Goal: Task Accomplishment & Management: Complete application form

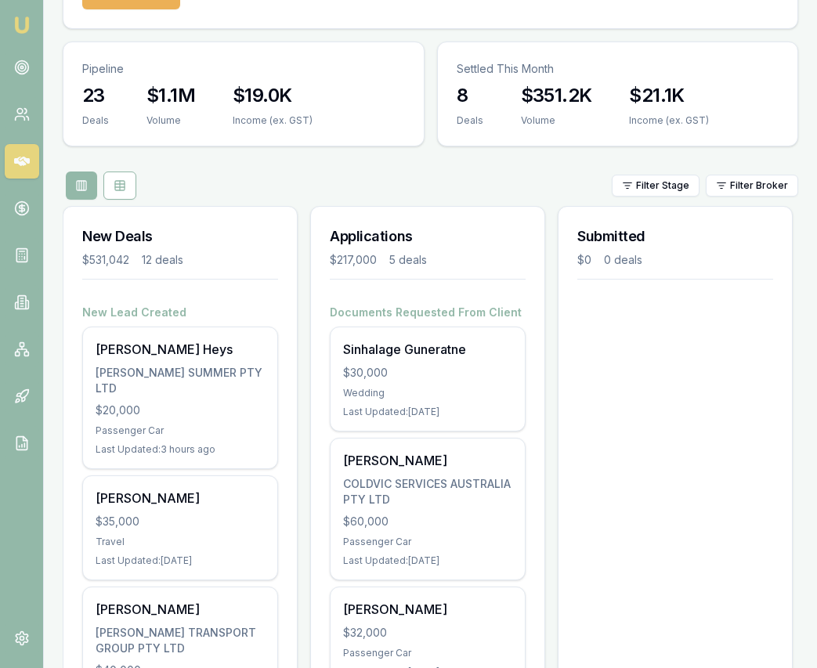
scroll to position [196, 0]
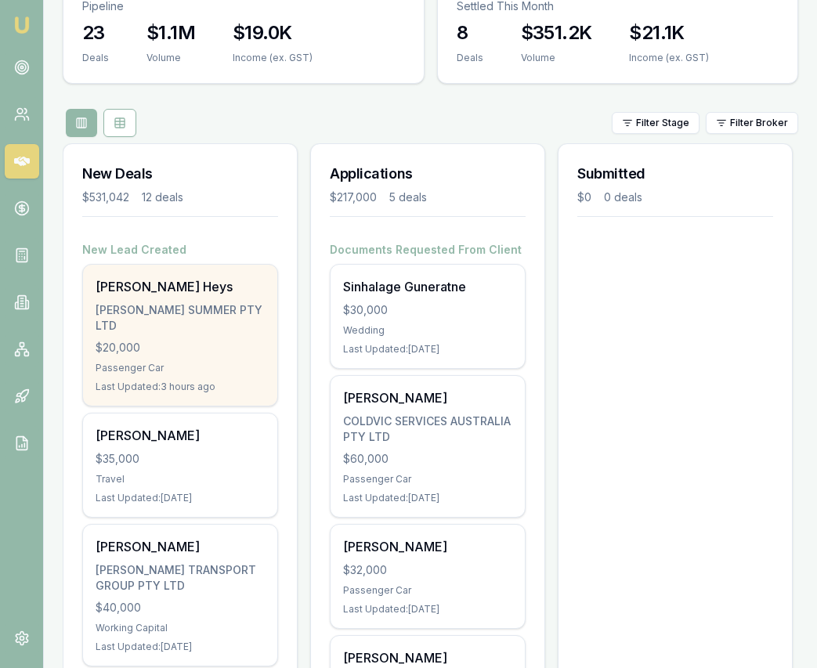
click at [191, 341] on div "$20,000" at bounding box center [180, 348] width 169 height 16
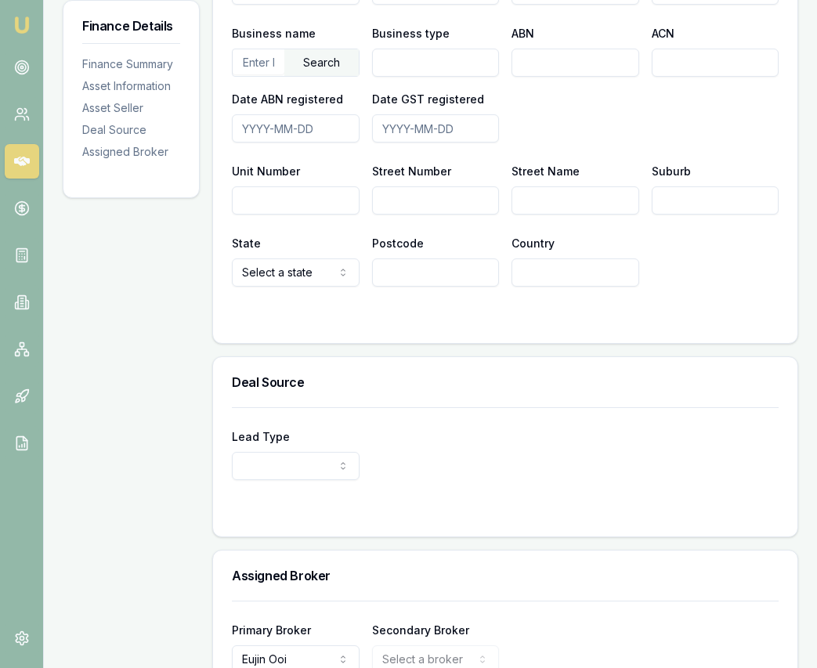
scroll to position [1124, 0]
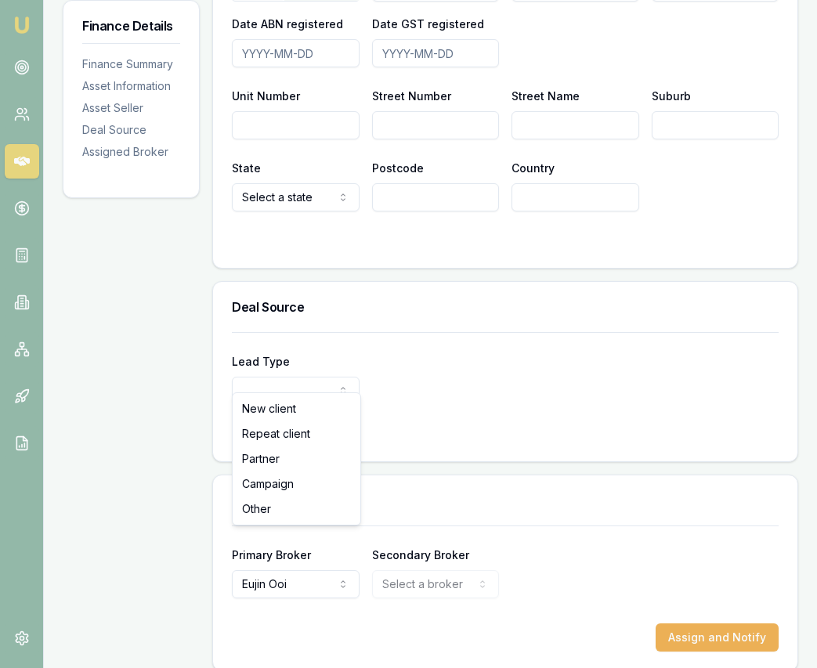
select select "PARTNER"
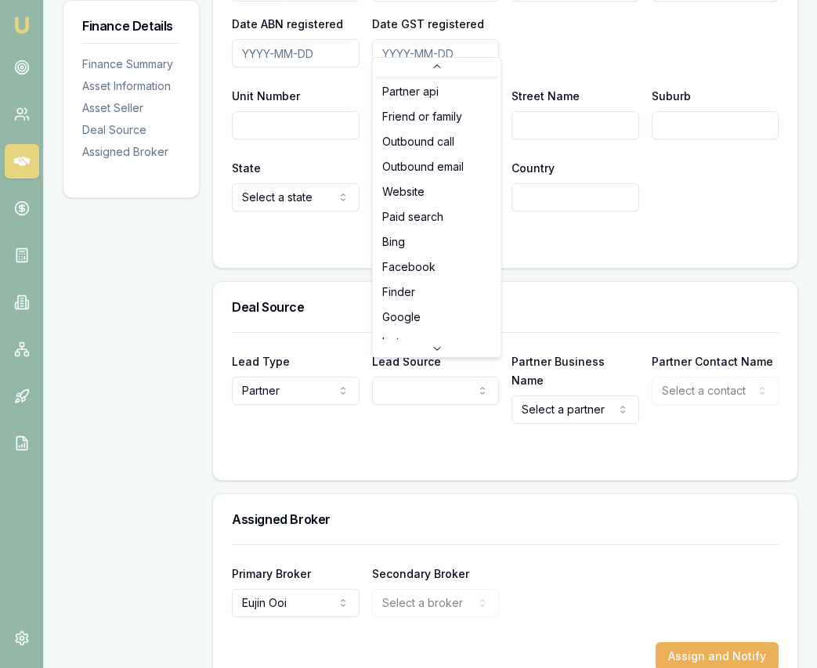
scroll to position [0, 0]
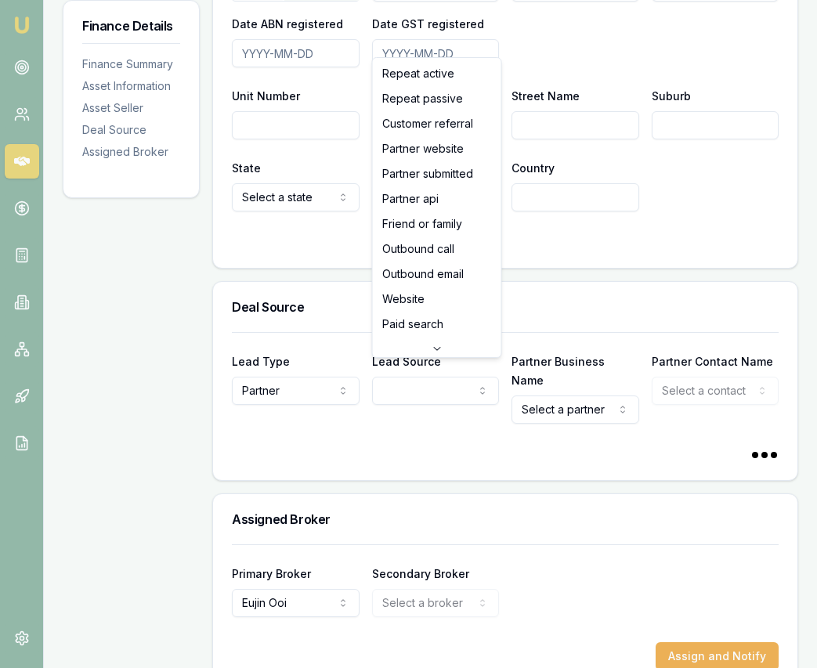
select select "PARTNER_SUBMITTED"
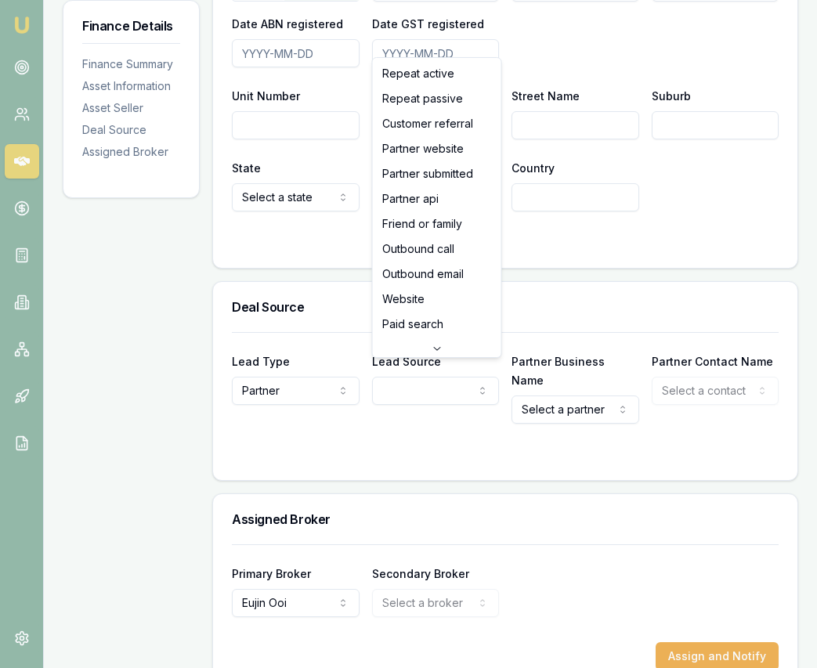
select select "PARTNER_SUBMITTED"
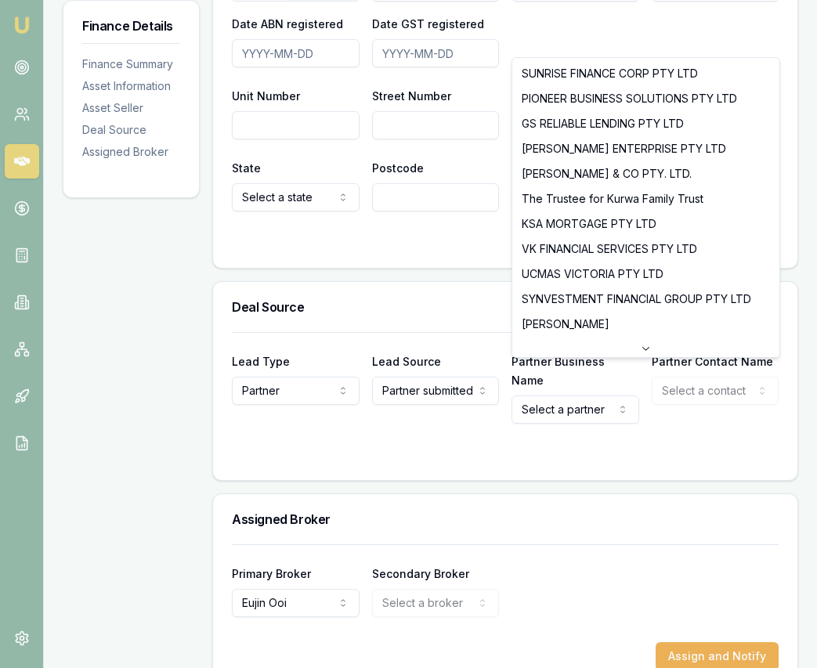
select select "SUNRISE FINANCE CORP PTY LTD"
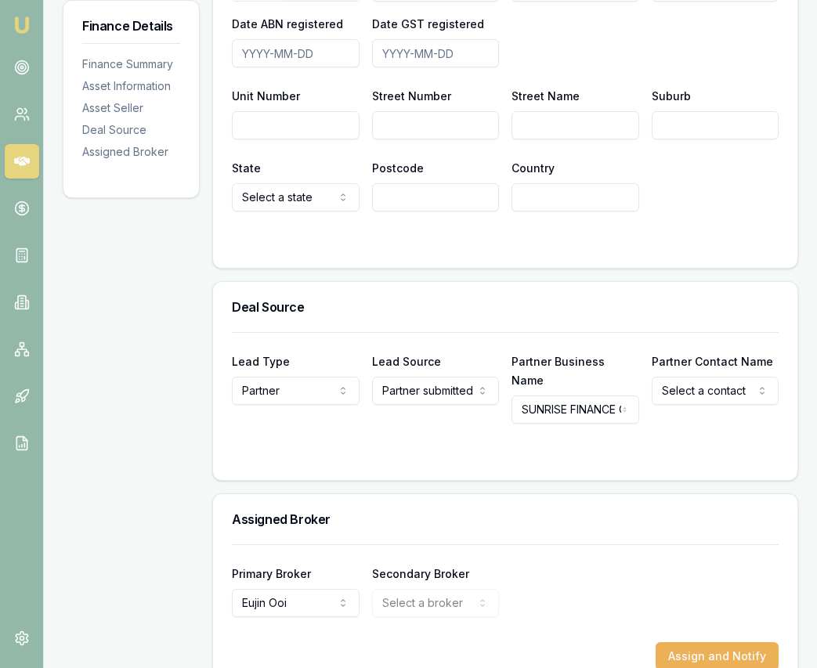
drag, startPoint x: 742, startPoint y: 389, endPoint x: 736, endPoint y: 380, distance: 11.3
click at [741, 387] on form "Lead Type Partner New client Repeat client Partner Campaign Other Lead Source P…" at bounding box center [505, 396] width 547 height 129
select select "Satish Kadyan"
click at [713, 431] on div "Lead Type Partner New client Repeat client Partner Campaign Other Lead Source P…" at bounding box center [505, 406] width 585 height 148
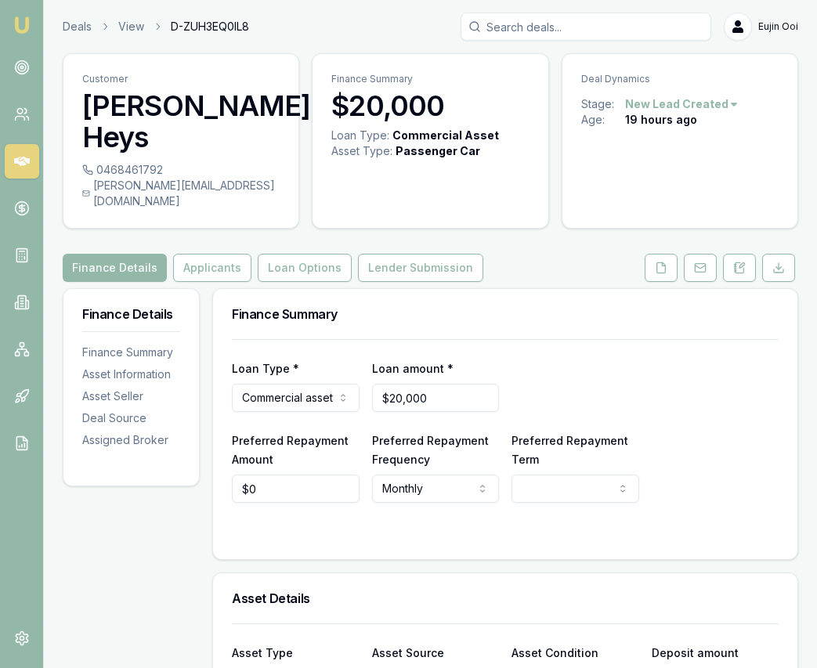
click at [23, 26] on img at bounding box center [22, 25] width 19 height 19
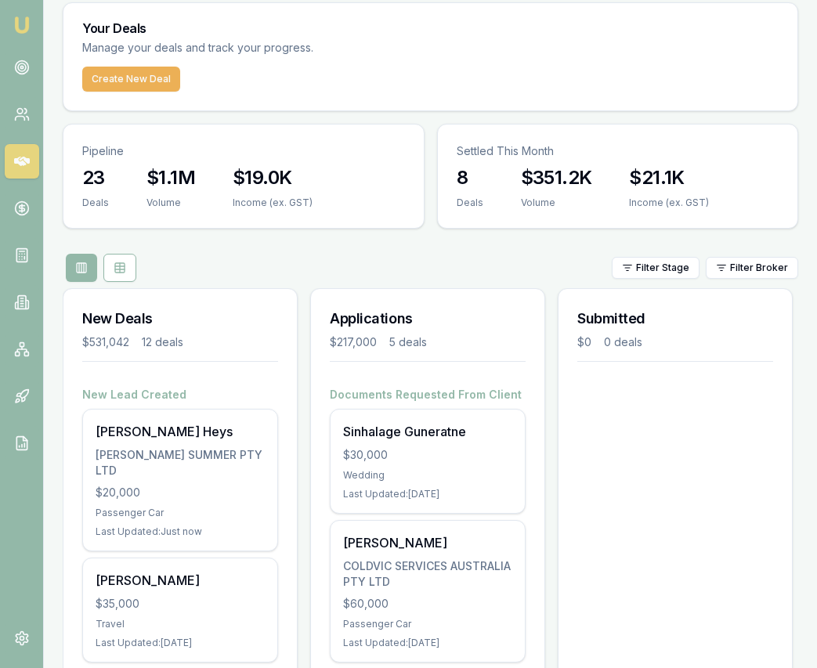
scroll to position [52, 0]
click at [134, 84] on button "Create New Deal" at bounding box center [131, 78] width 98 height 25
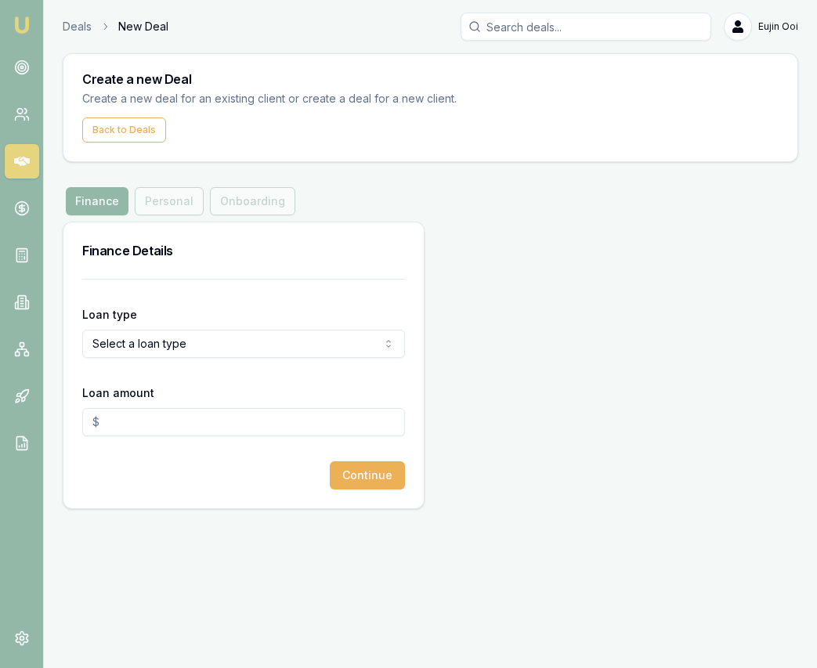
click at [259, 359] on form "Loan type Select a loan type Consumer Loan Consumer Asset Commercial Loan Comme…" at bounding box center [243, 384] width 323 height 211
click at [257, 349] on html "Emu Broker Deals New Deal Eujin Ooi Toggle Menu Create a new Deal Create a new …" at bounding box center [408, 334] width 817 height 668
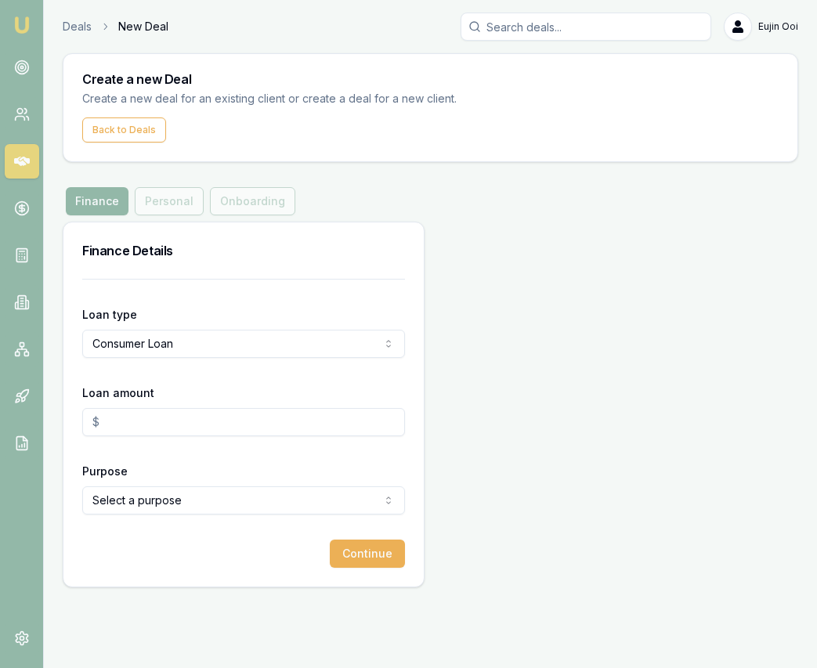
click at [233, 421] on input "Loan amount" at bounding box center [243, 422] width 323 height 28
type input "$30,000.00"
click at [269, 494] on html "Emu Broker Deals New Deal Eujin Ooi Toggle Menu Create a new Deal Create a new …" at bounding box center [408, 334] width 817 height 668
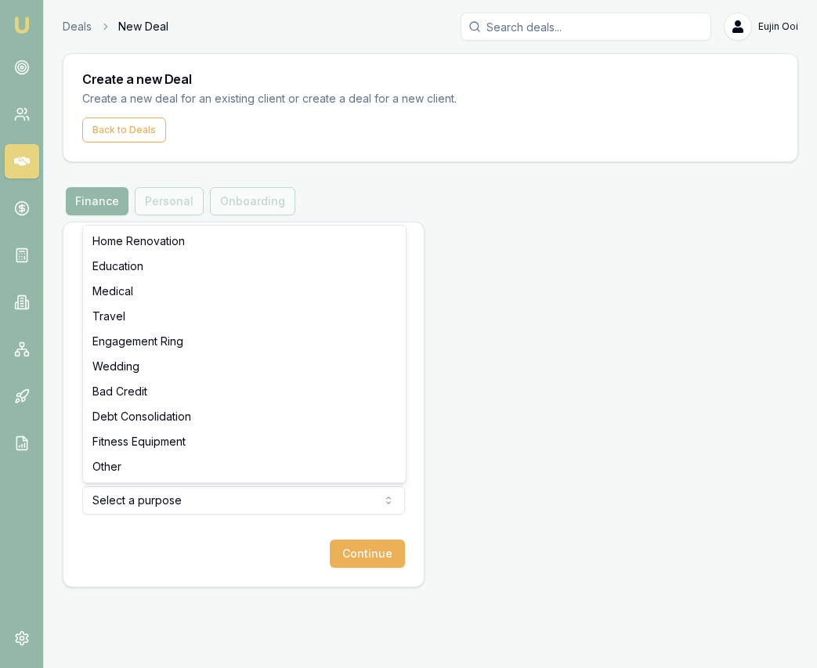
select select "WEDDING"
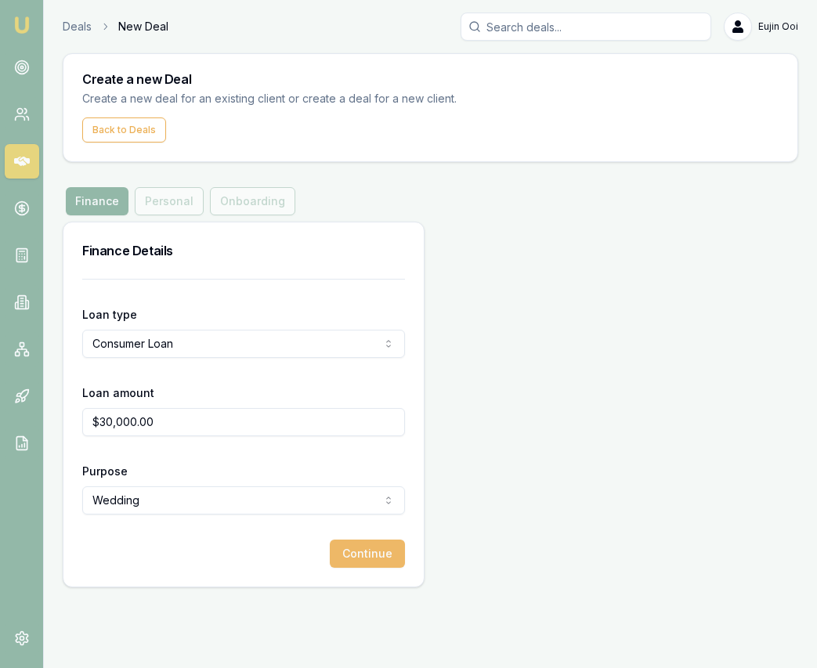
click at [394, 561] on button "Continue" at bounding box center [367, 554] width 75 height 28
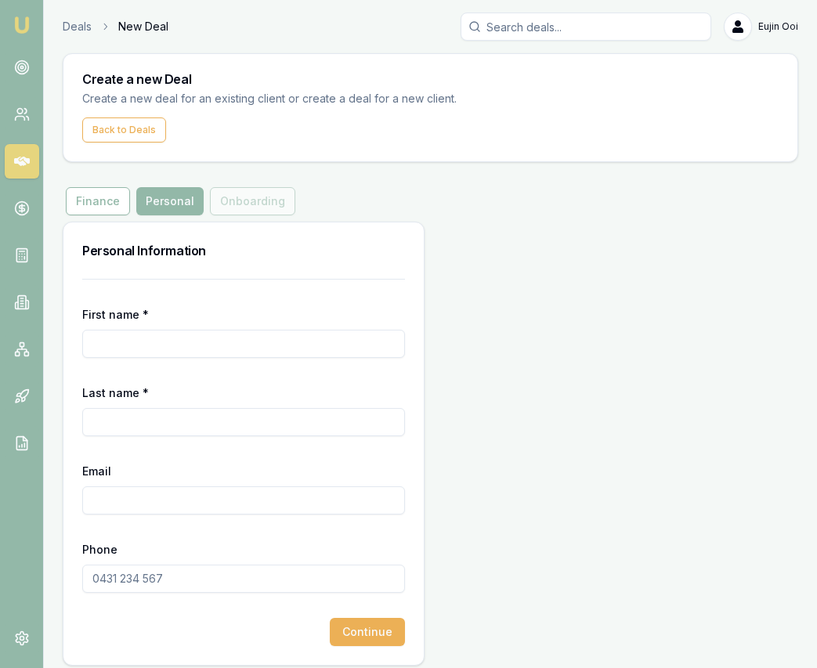
click at [289, 352] on input "First name *" at bounding box center [243, 344] width 323 height 28
type input "Bhupinder"
type input "Singh"
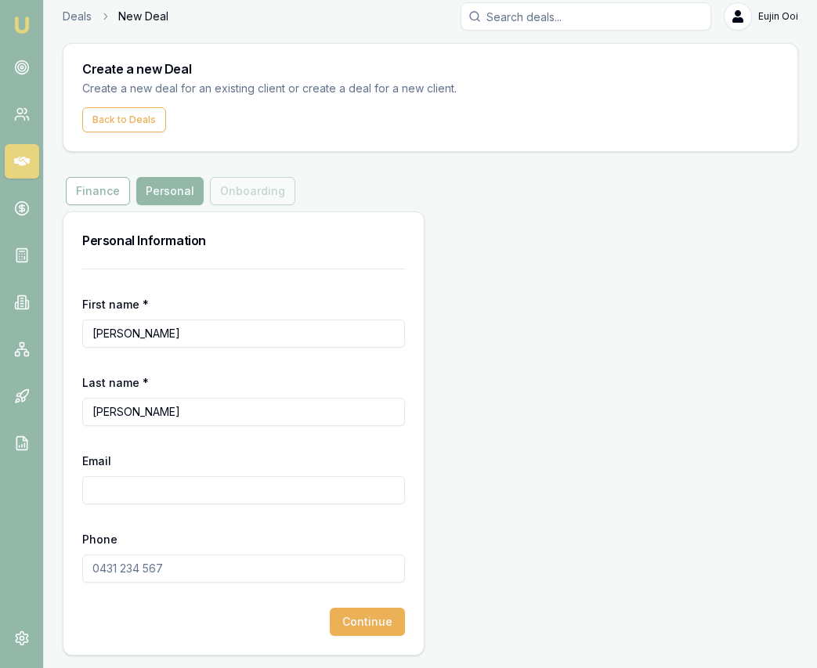
paste input "Vick21510@gmail.com"
type input "Vick21510@gmail.com"
click at [100, 567] on input "Phone" at bounding box center [243, 569] width 323 height 28
paste input "0400 942 067"
type input "0400 942 067"
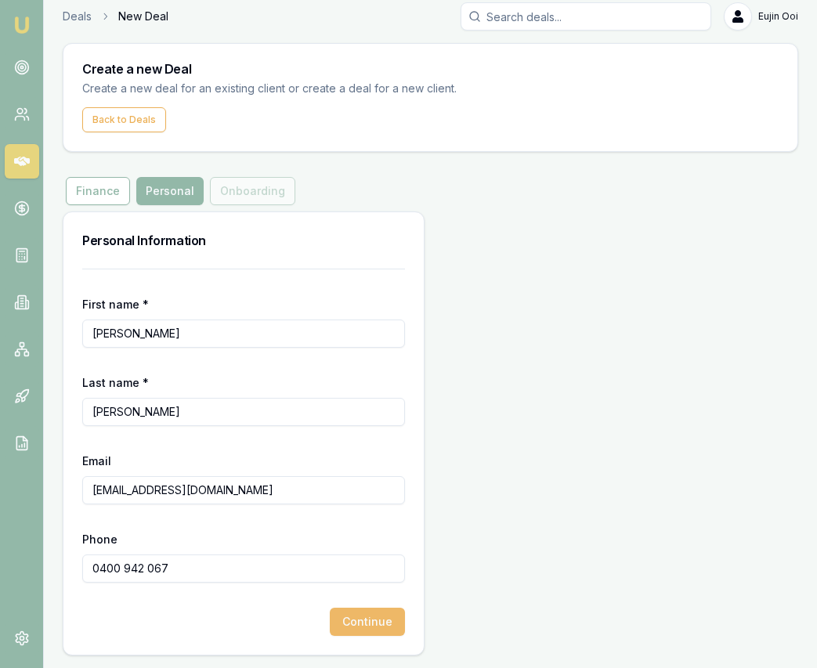
click at [374, 621] on button "Continue" at bounding box center [367, 622] width 75 height 28
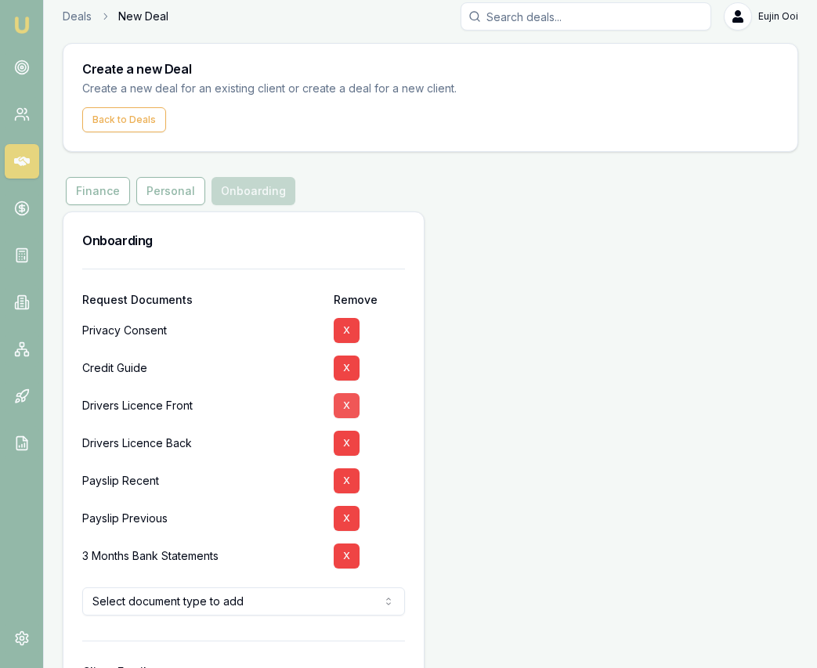
click at [349, 408] on button "X" at bounding box center [347, 405] width 26 height 25
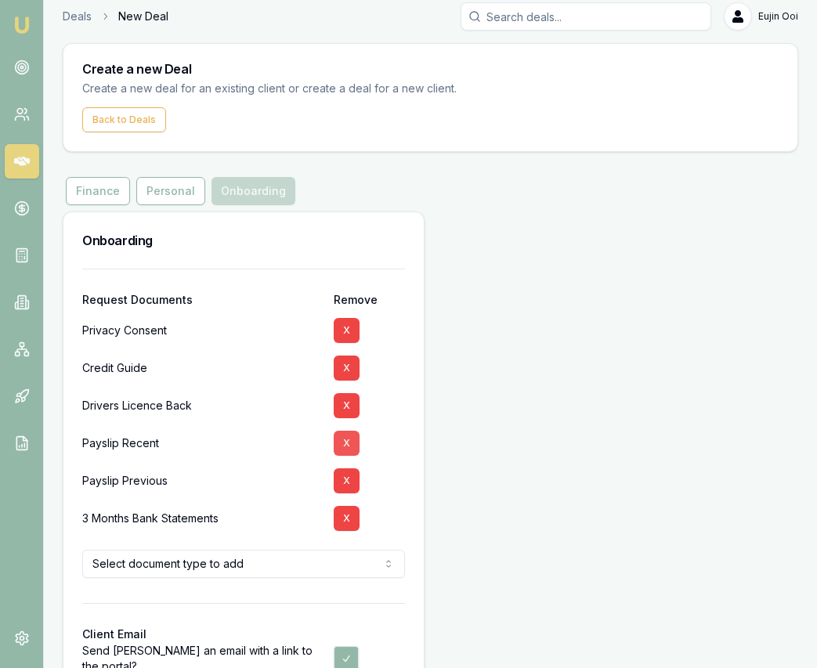
click at [349, 408] on button "X" at bounding box center [347, 405] width 26 height 25
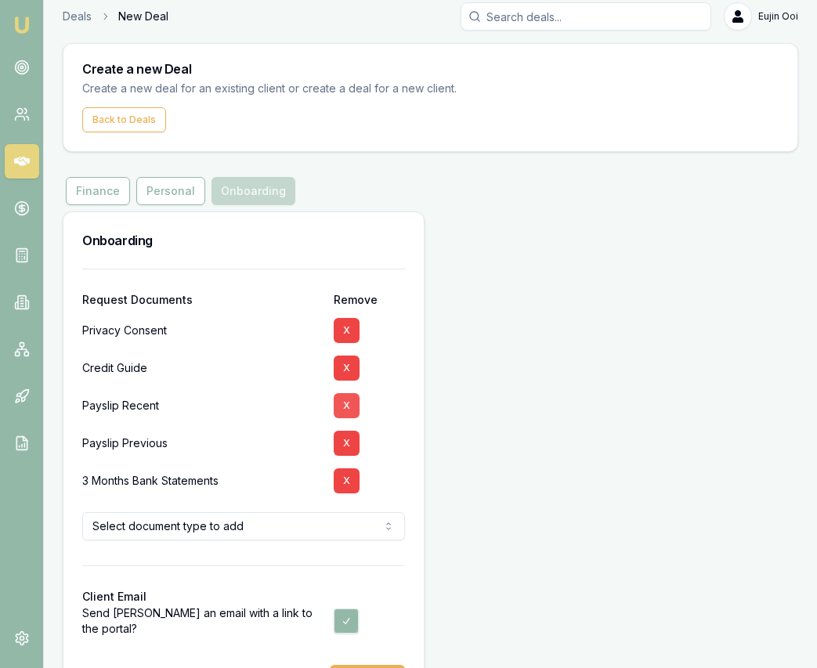
click at [349, 408] on button "X" at bounding box center [347, 405] width 26 height 25
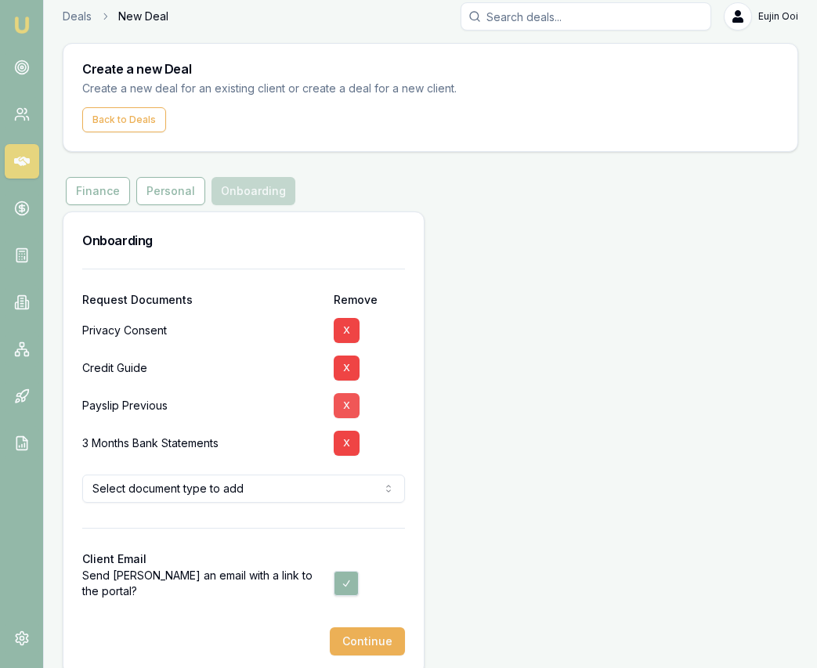
click at [349, 408] on button "X" at bounding box center [347, 405] width 26 height 25
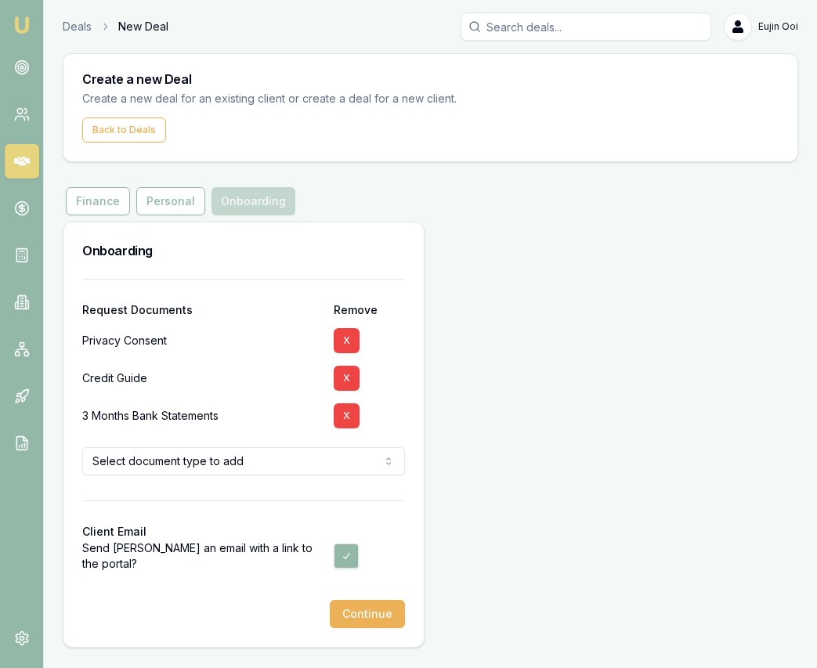
click at [347, 415] on button "X" at bounding box center [347, 416] width 26 height 25
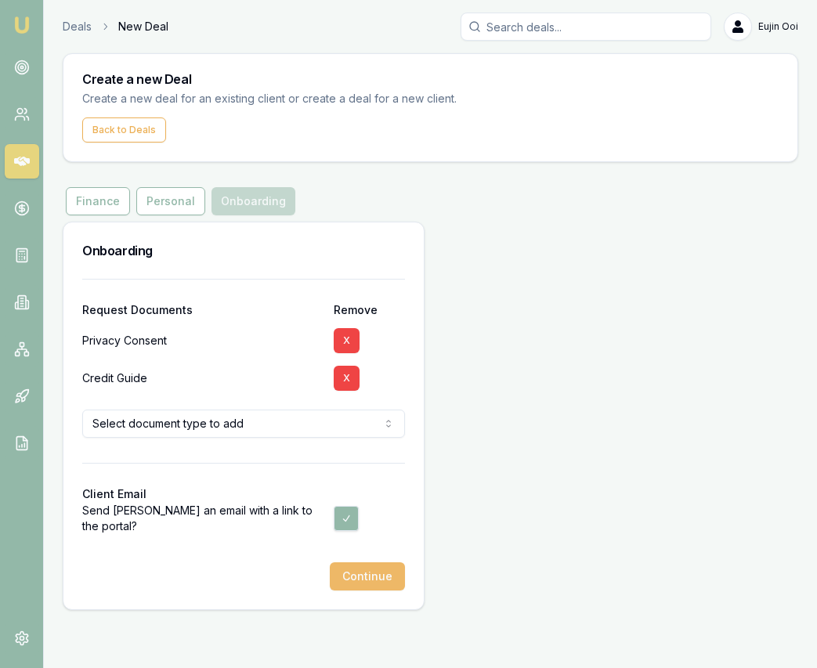
click at [375, 573] on button "Continue" at bounding box center [367, 577] width 75 height 28
